Goal: Find specific page/section: Find specific page/section

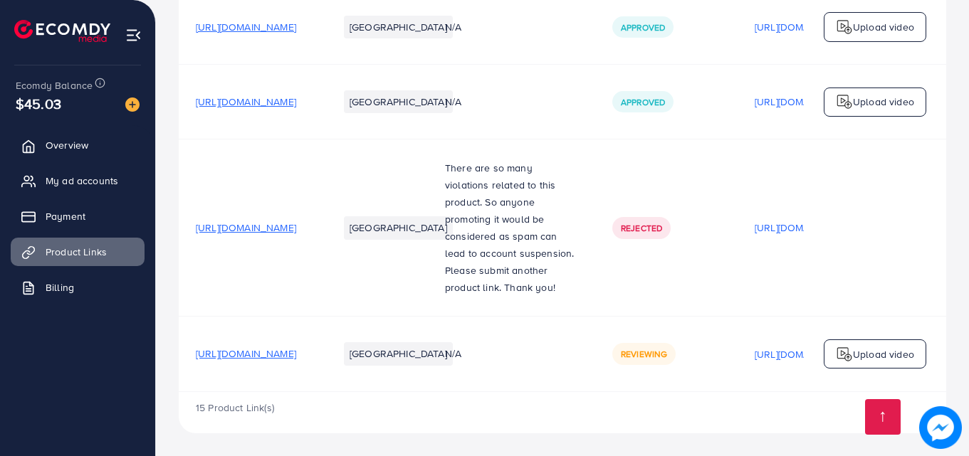
scroll to position [3066, 0]
drag, startPoint x: 685, startPoint y: 341, endPoint x: 629, endPoint y: 409, distance: 88.0
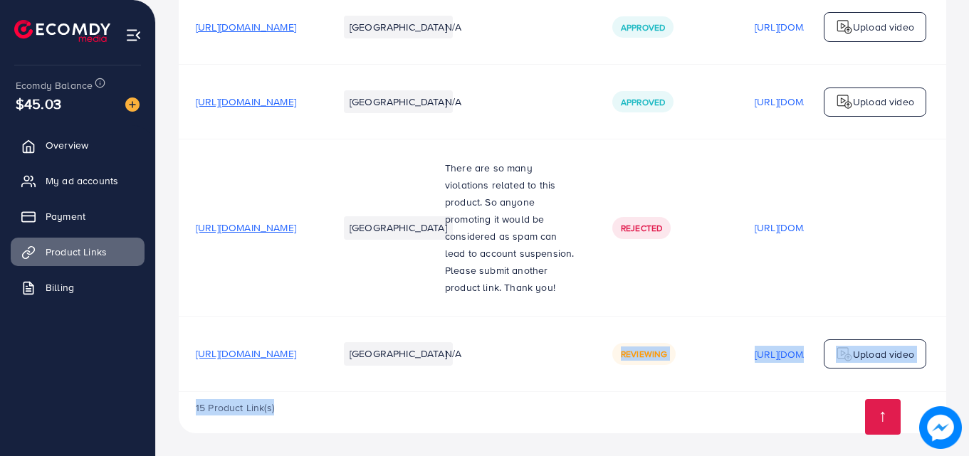
click at [630, 412] on div "15 Product Link(s)" at bounding box center [563, 412] width 768 height 41
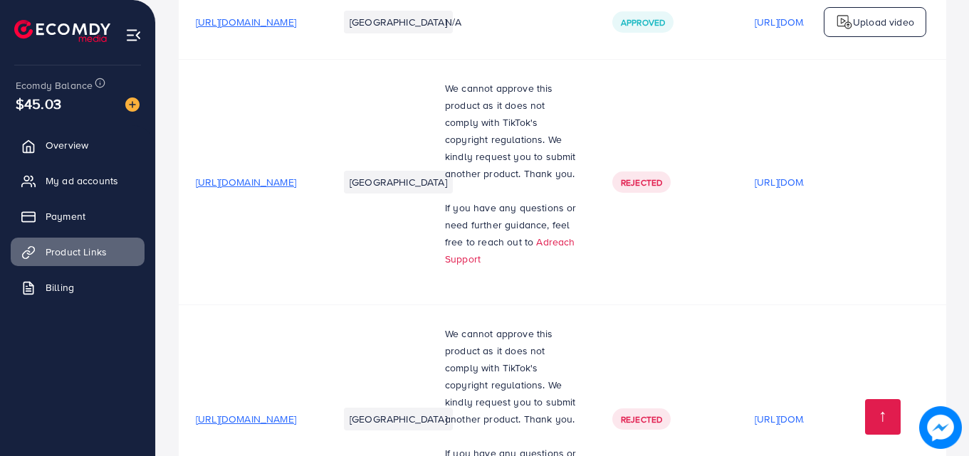
scroll to position [1997, 0]
